Goal: Go to known website: Go to known website

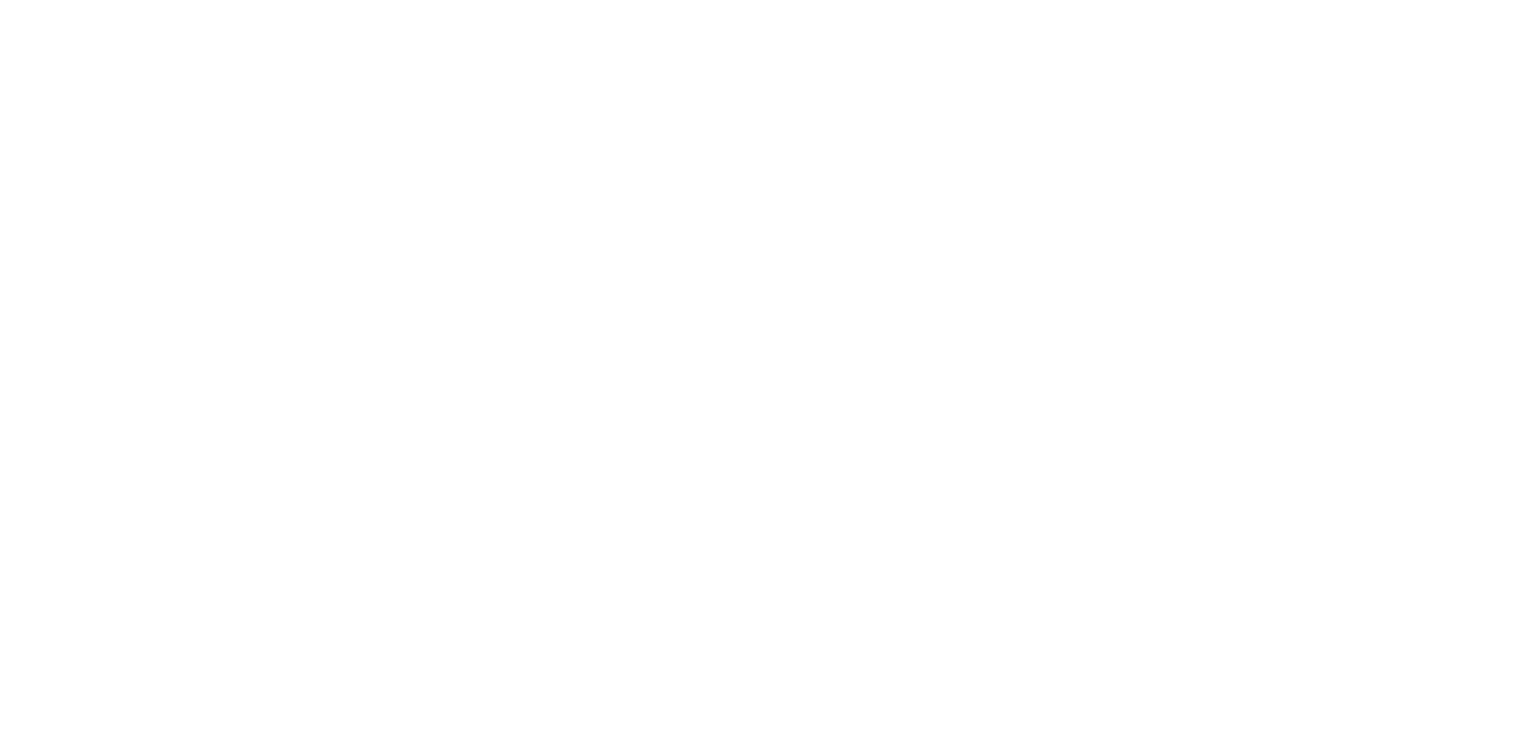
click at [1368, 69] on main at bounding box center [764, 370] width 1528 height 740
